Goal: Navigation & Orientation: Find specific page/section

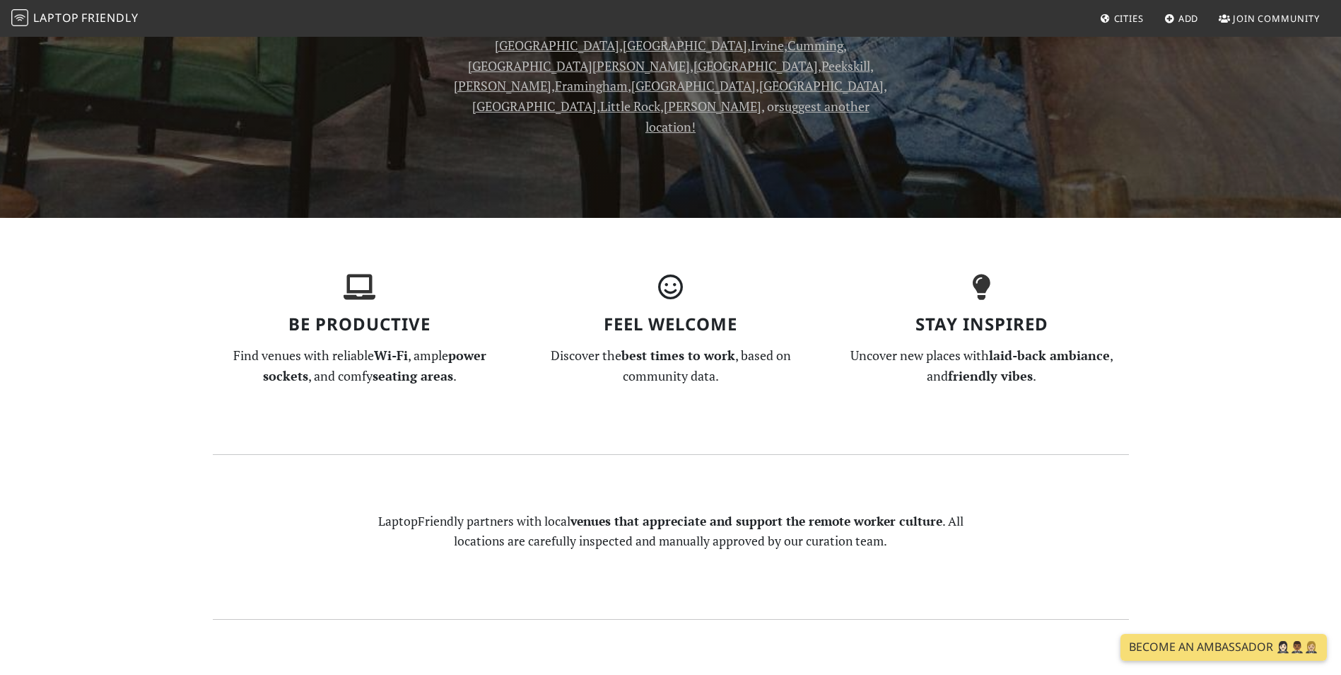
scroll to position [1061, 0]
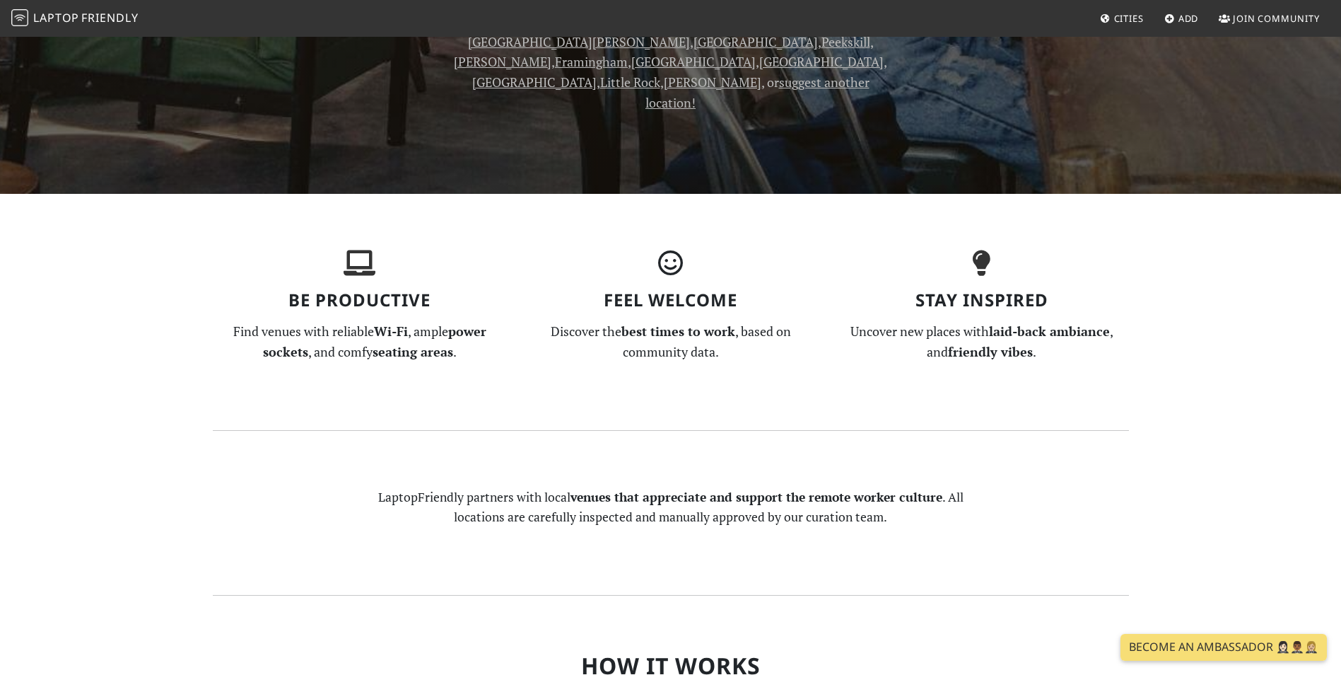
click at [1109, 16] on icon at bounding box center [1105, 19] width 11 height 9
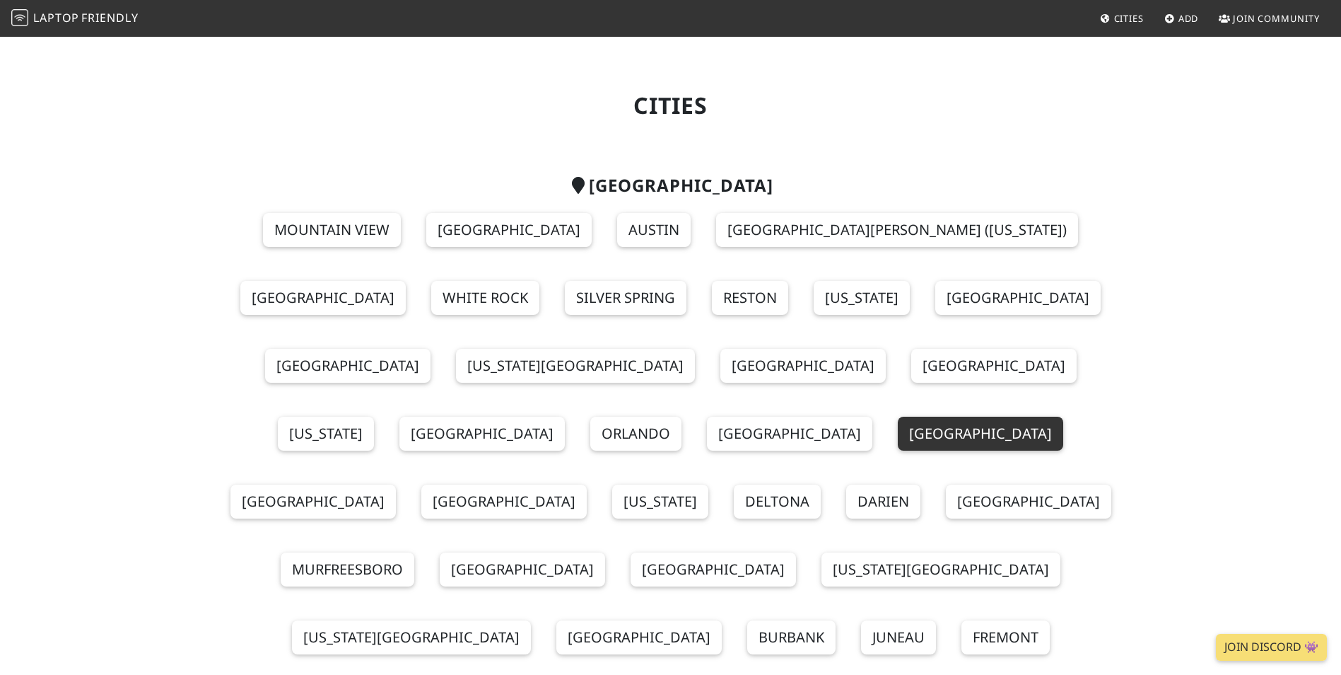
click at [936, 416] on link "Miami" at bounding box center [980, 433] width 165 height 34
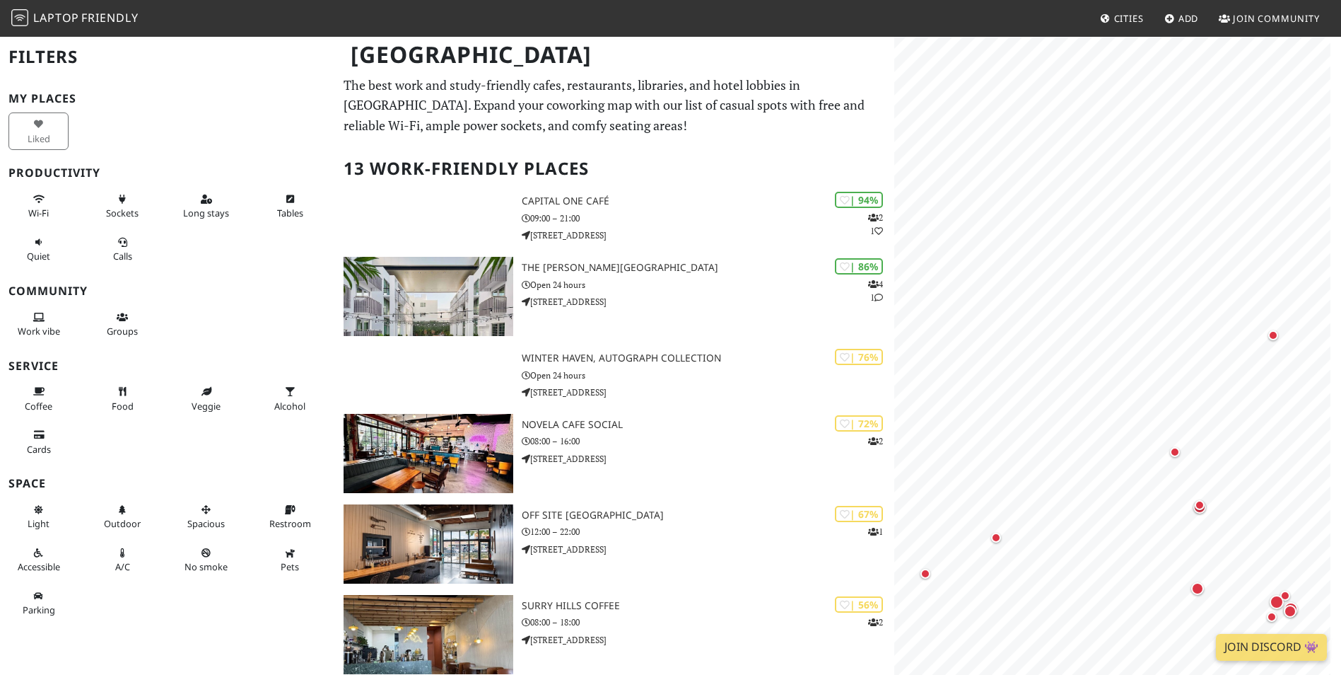
click at [1183, 23] on span "Add" at bounding box center [1189, 18] width 21 height 13
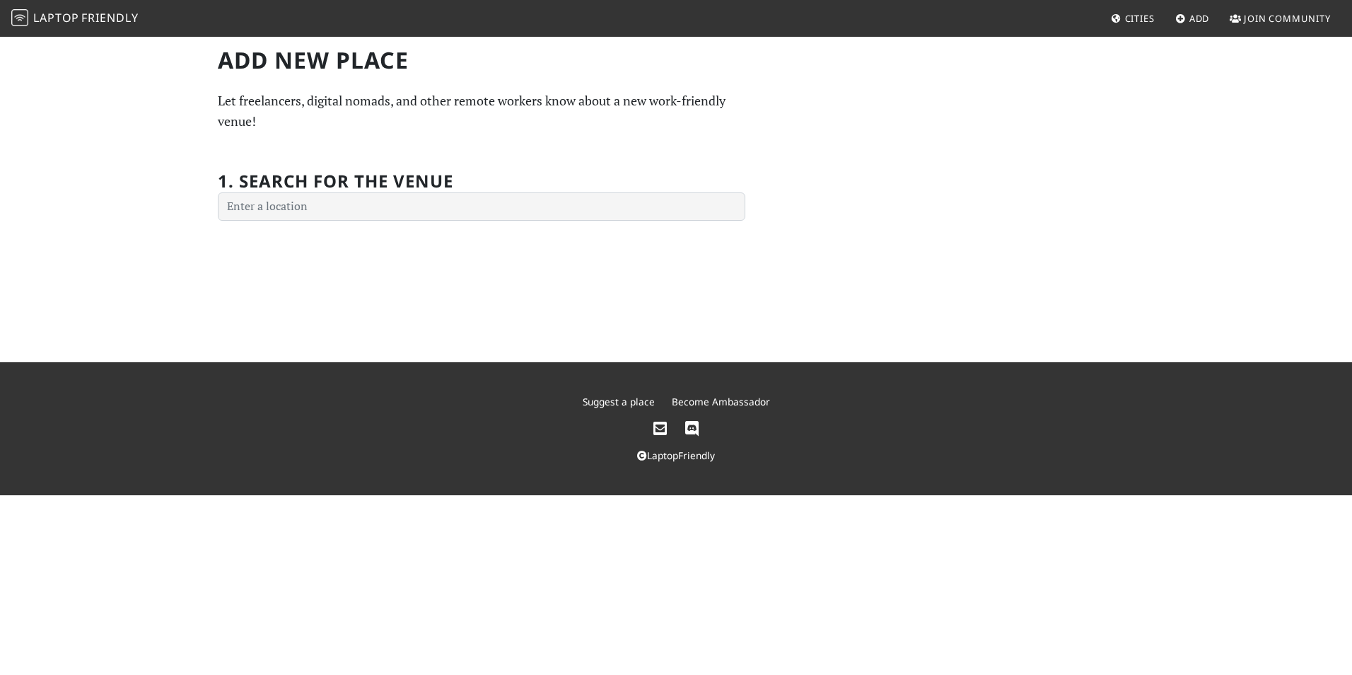
click at [1133, 19] on span "Cities" at bounding box center [1140, 18] width 30 height 13
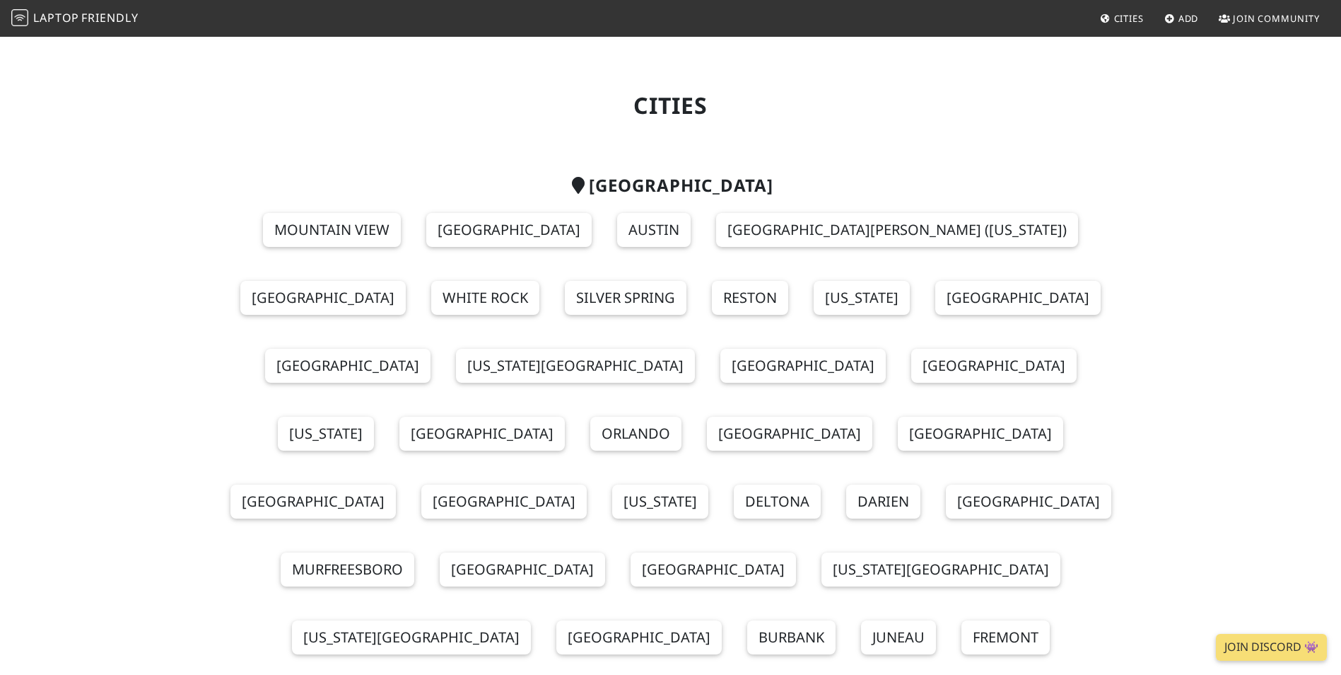
click at [1187, 13] on span "Add" at bounding box center [1189, 18] width 21 height 13
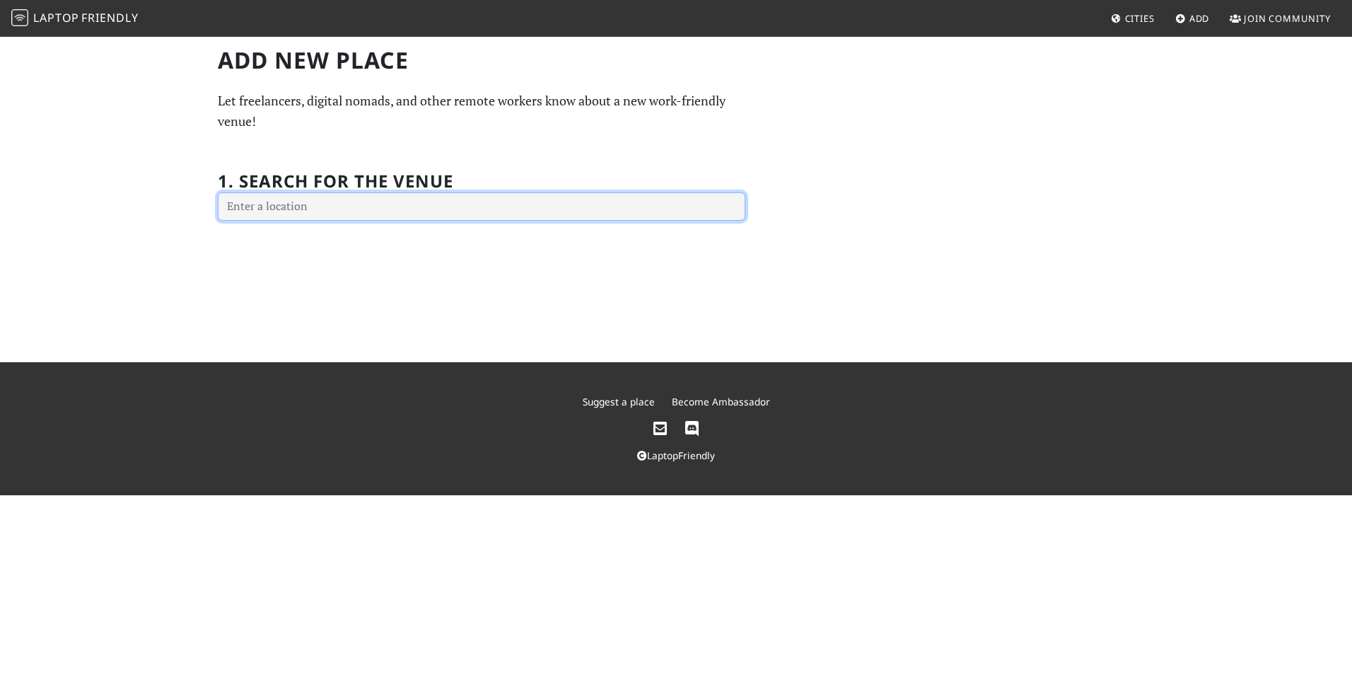
click at [351, 208] on input "text" at bounding box center [481, 206] width 527 height 28
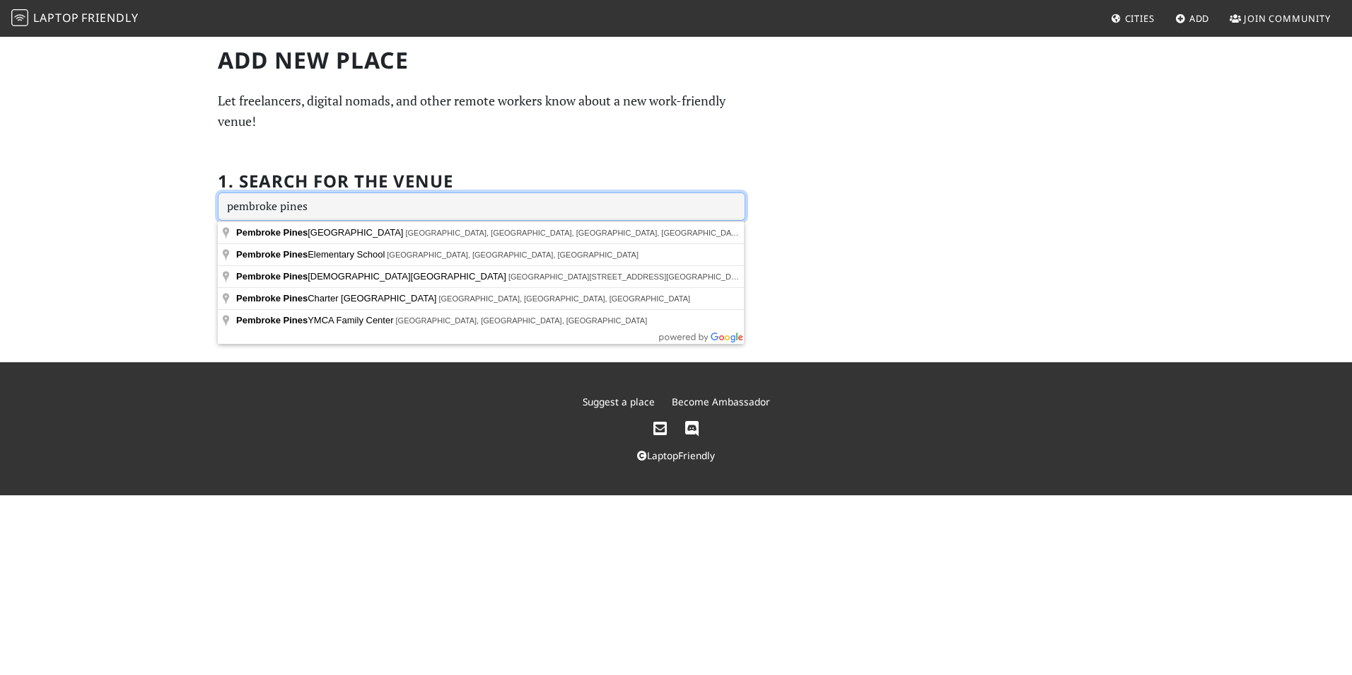
type input "pembroke pines"
click at [1130, 22] on span "Cities" at bounding box center [1140, 18] width 30 height 13
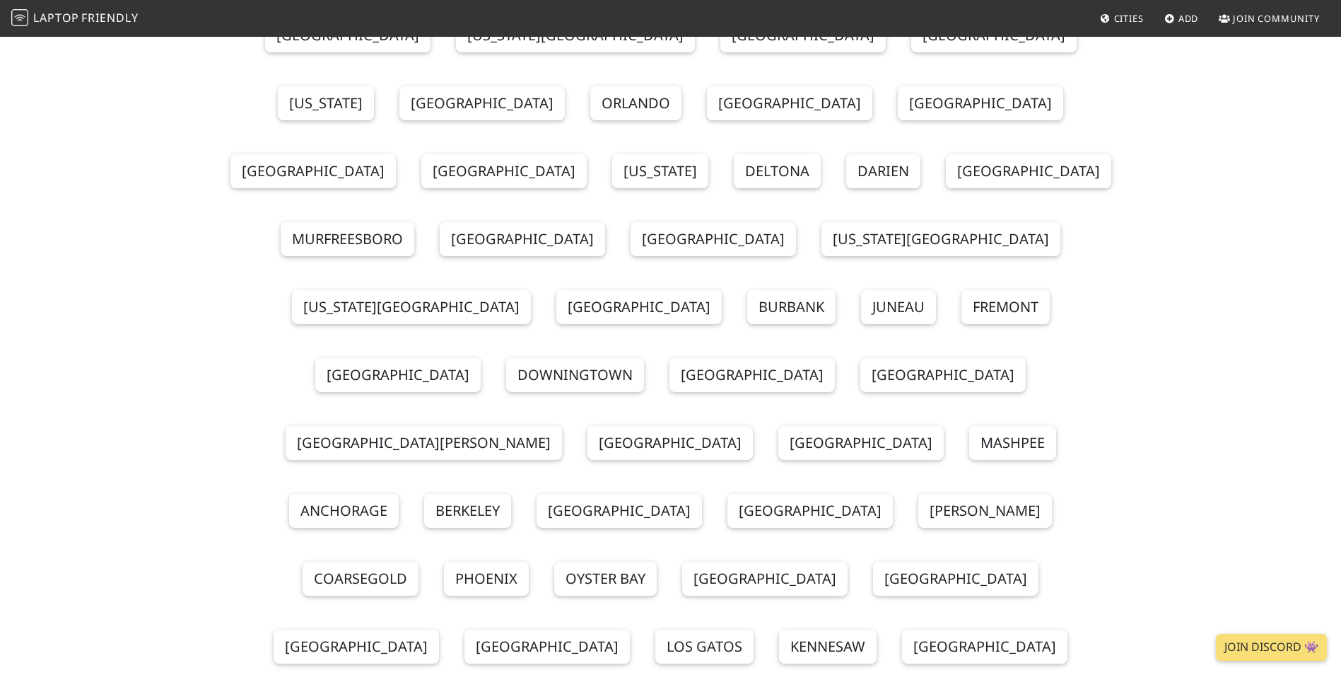
scroll to position [354, 0]
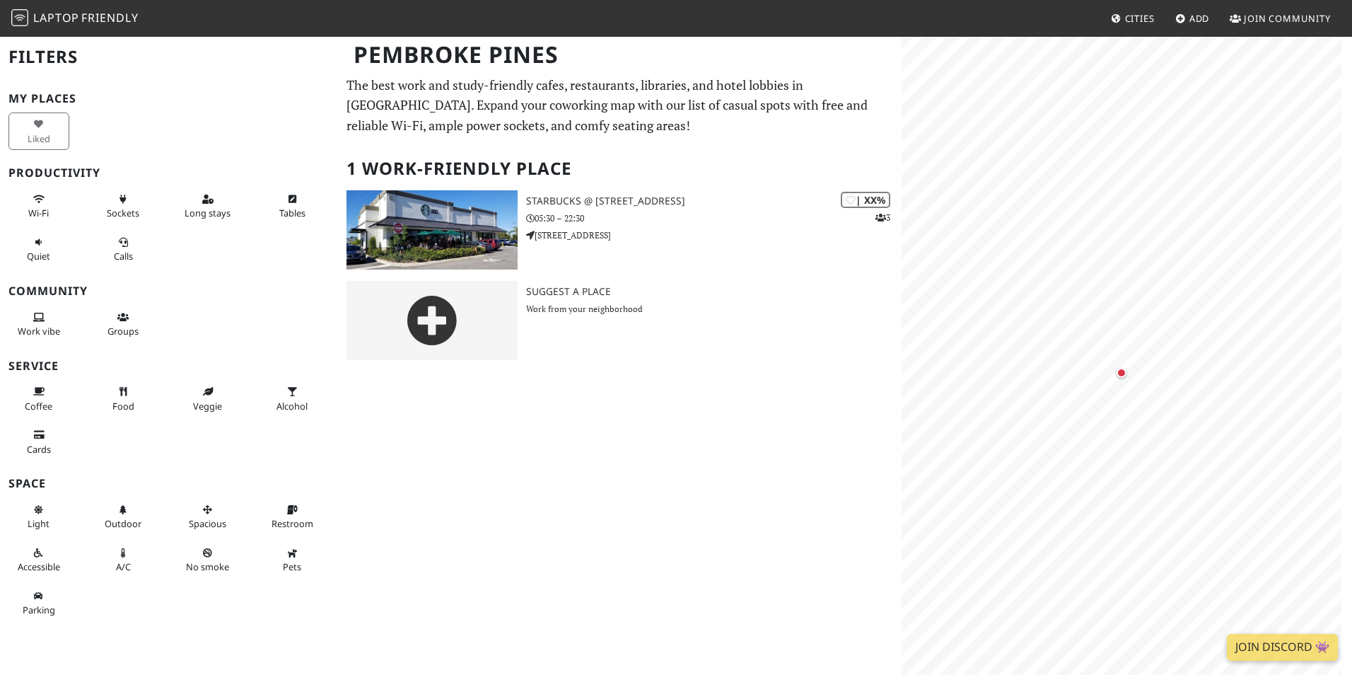
click at [1129, 17] on span "Cities" at bounding box center [1140, 18] width 30 height 13
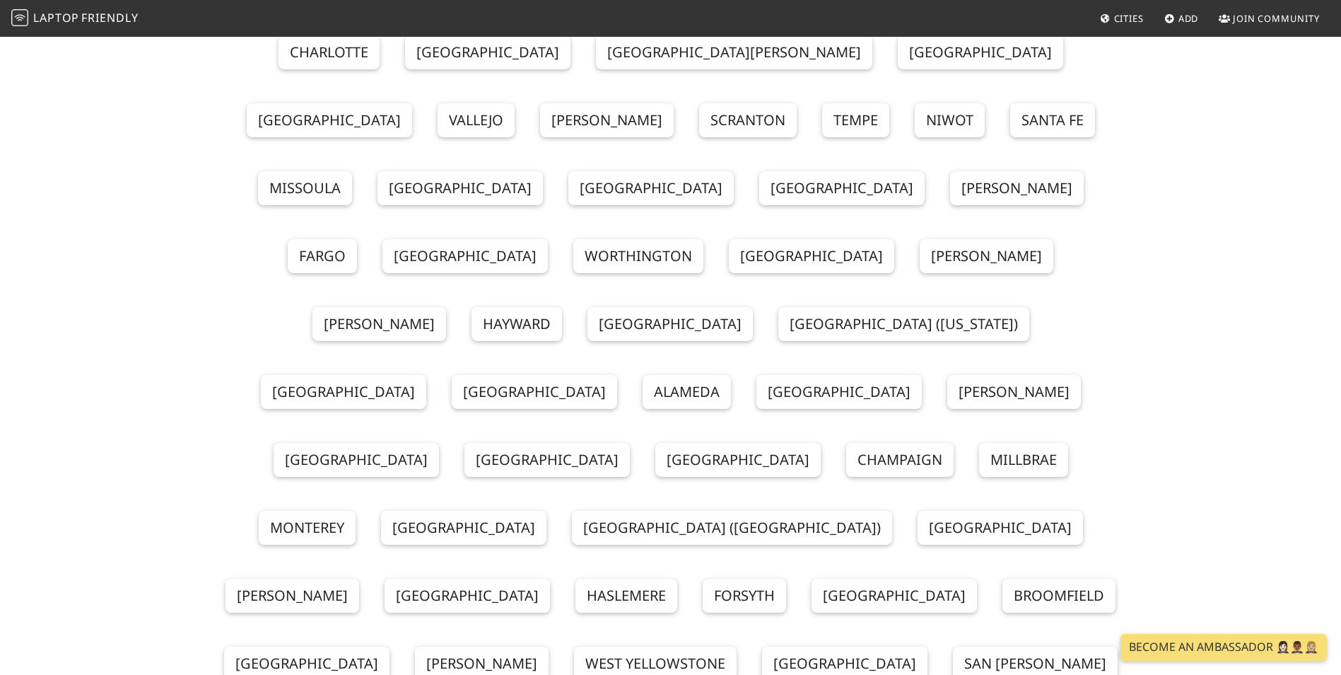
scroll to position [1061, 0]
